Goal: Find specific page/section: Find specific page/section

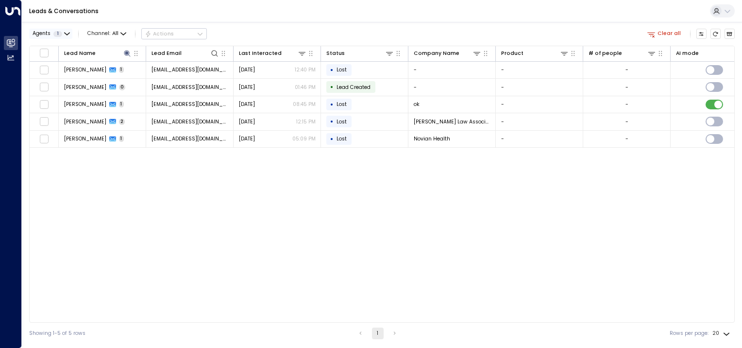
click at [65, 34] on icon "button" at bounding box center [67, 34] width 6 height 6
click at [129, 200] on div at bounding box center [371, 174] width 742 height 348
